Goal: Task Accomplishment & Management: Manage account settings

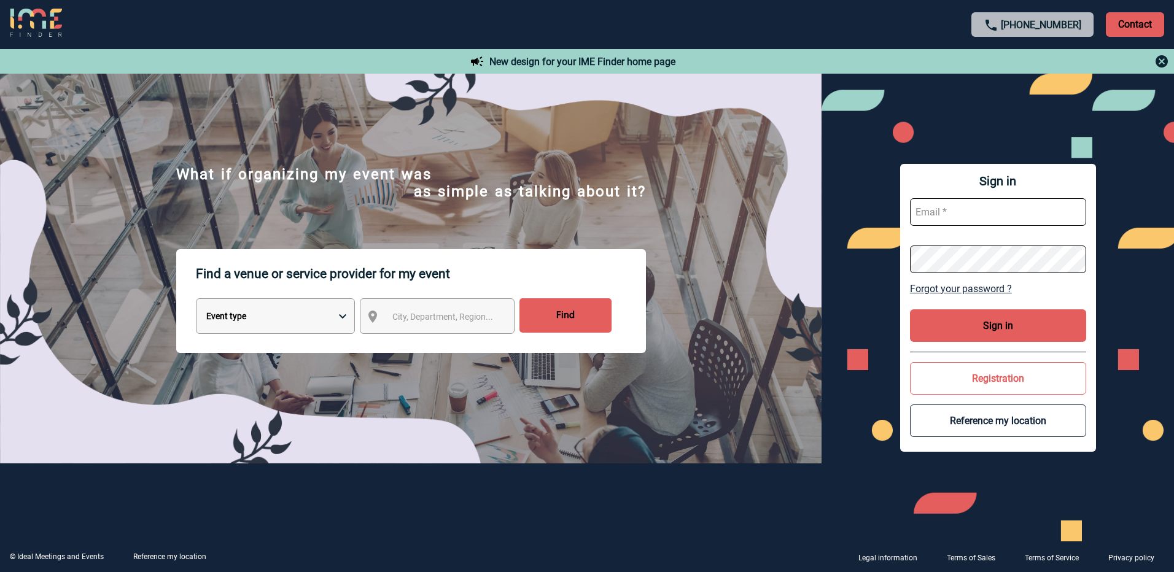
type input "[EMAIL_ADDRESS][DOMAIN_NAME]"
click at [1002, 326] on button "Sign in" at bounding box center [998, 326] width 176 height 33
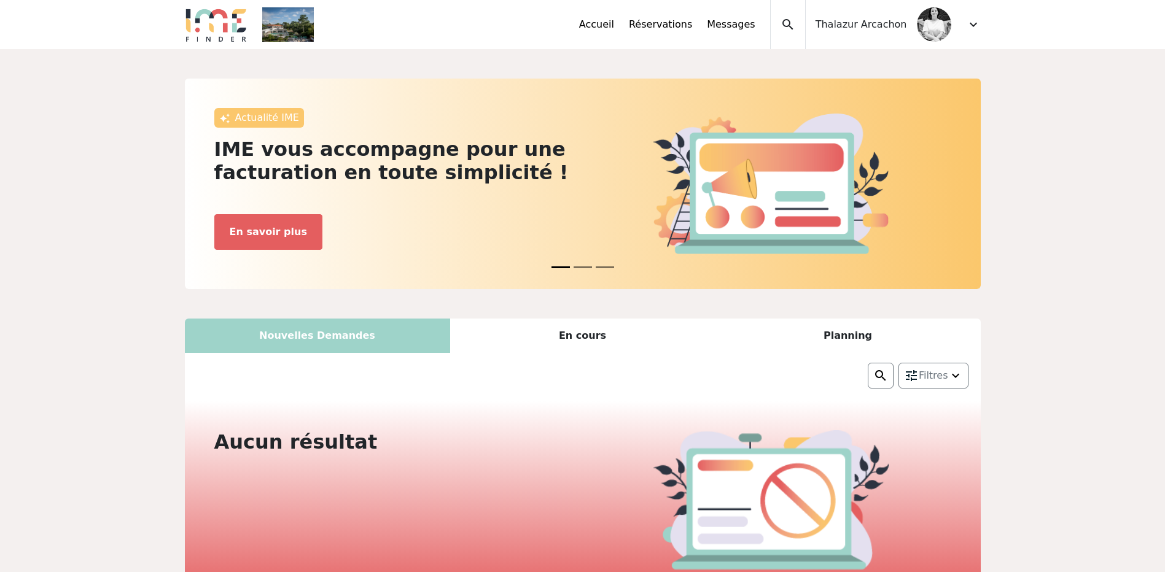
click at [977, 17] on div "expand_more" at bounding box center [973, 24] width 15 height 49
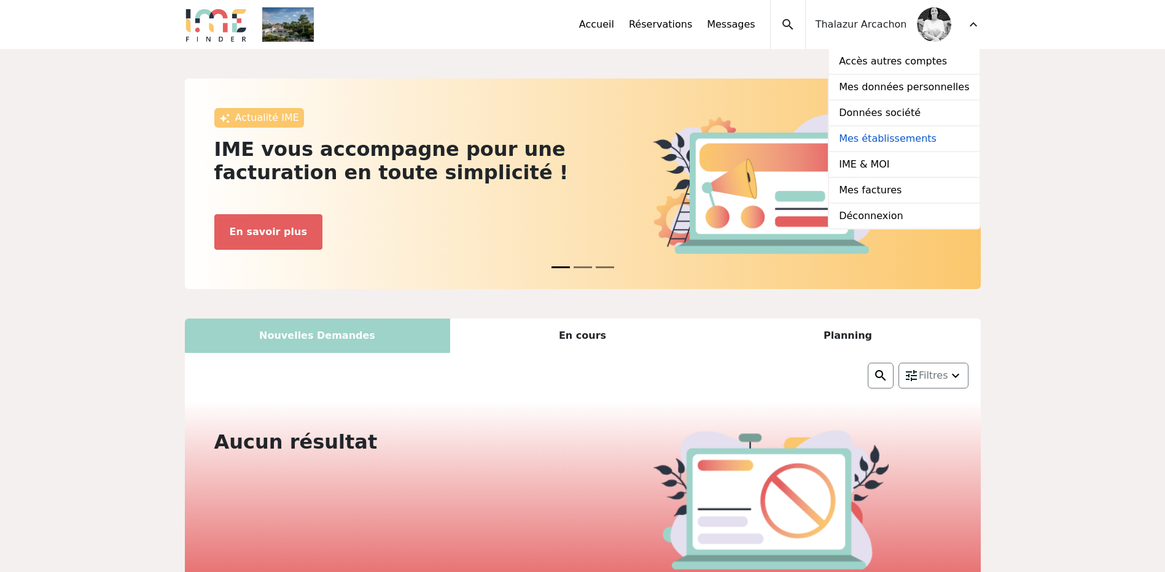
click at [894, 139] on link "Mes établissements" at bounding box center [904, 140] width 150 height 26
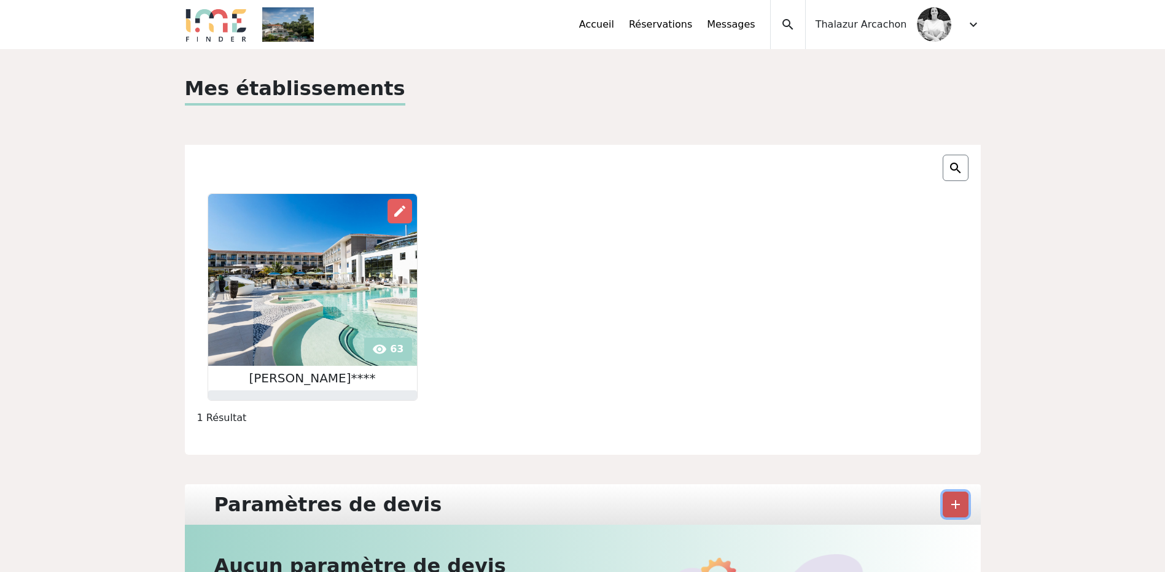
click at [956, 508] on span "add" at bounding box center [955, 504] width 15 height 15
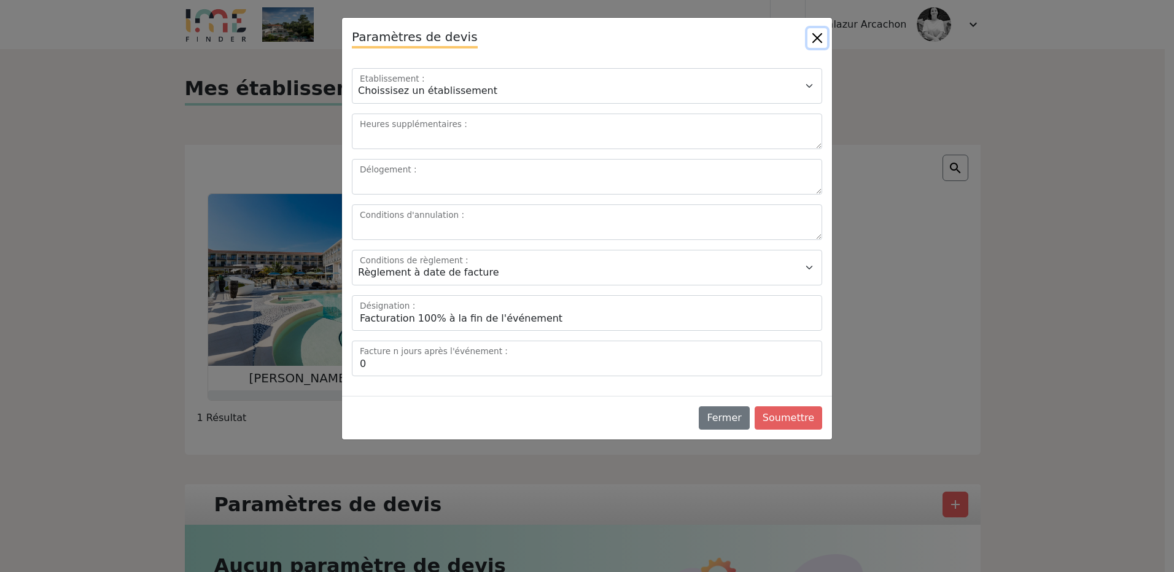
click at [817, 37] on button "Close" at bounding box center [818, 38] width 20 height 20
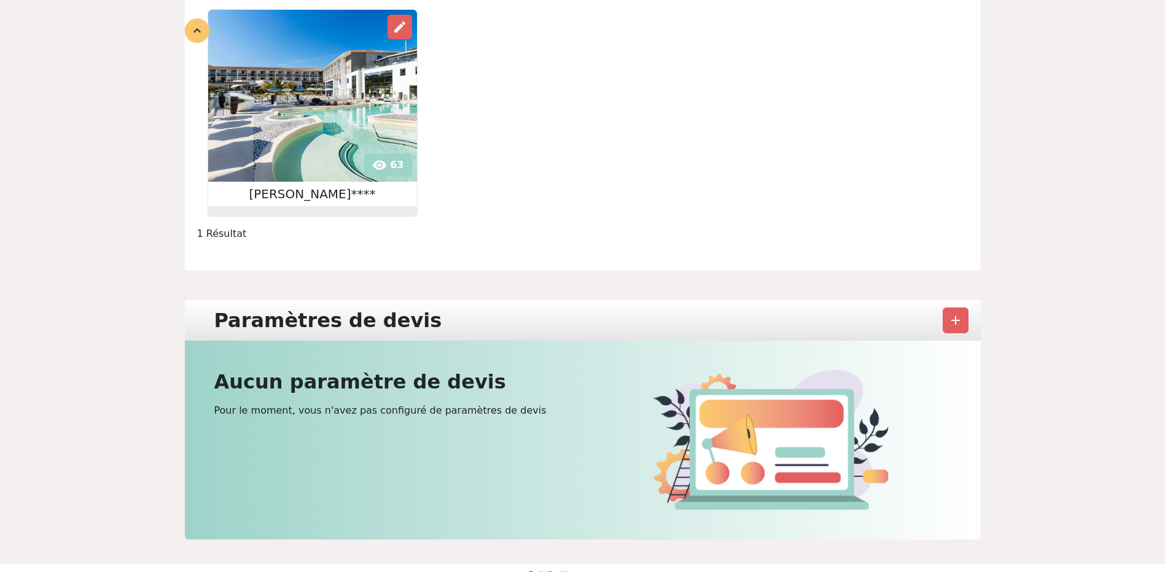
scroll to position [227, 0]
